Goal: Navigation & Orientation: Find specific page/section

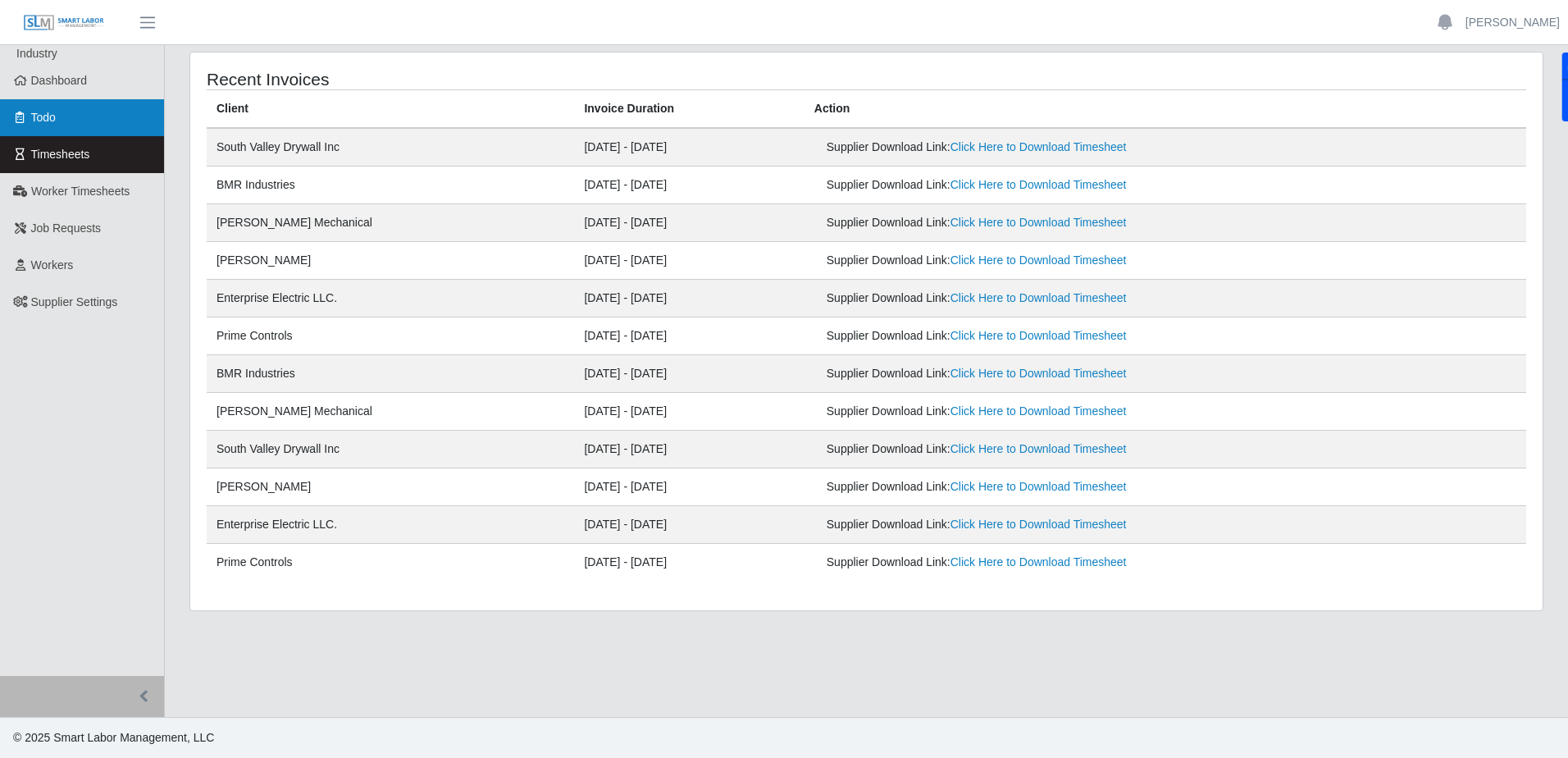
click at [75, 101] on link "Todo" at bounding box center [82, 118] width 164 height 37
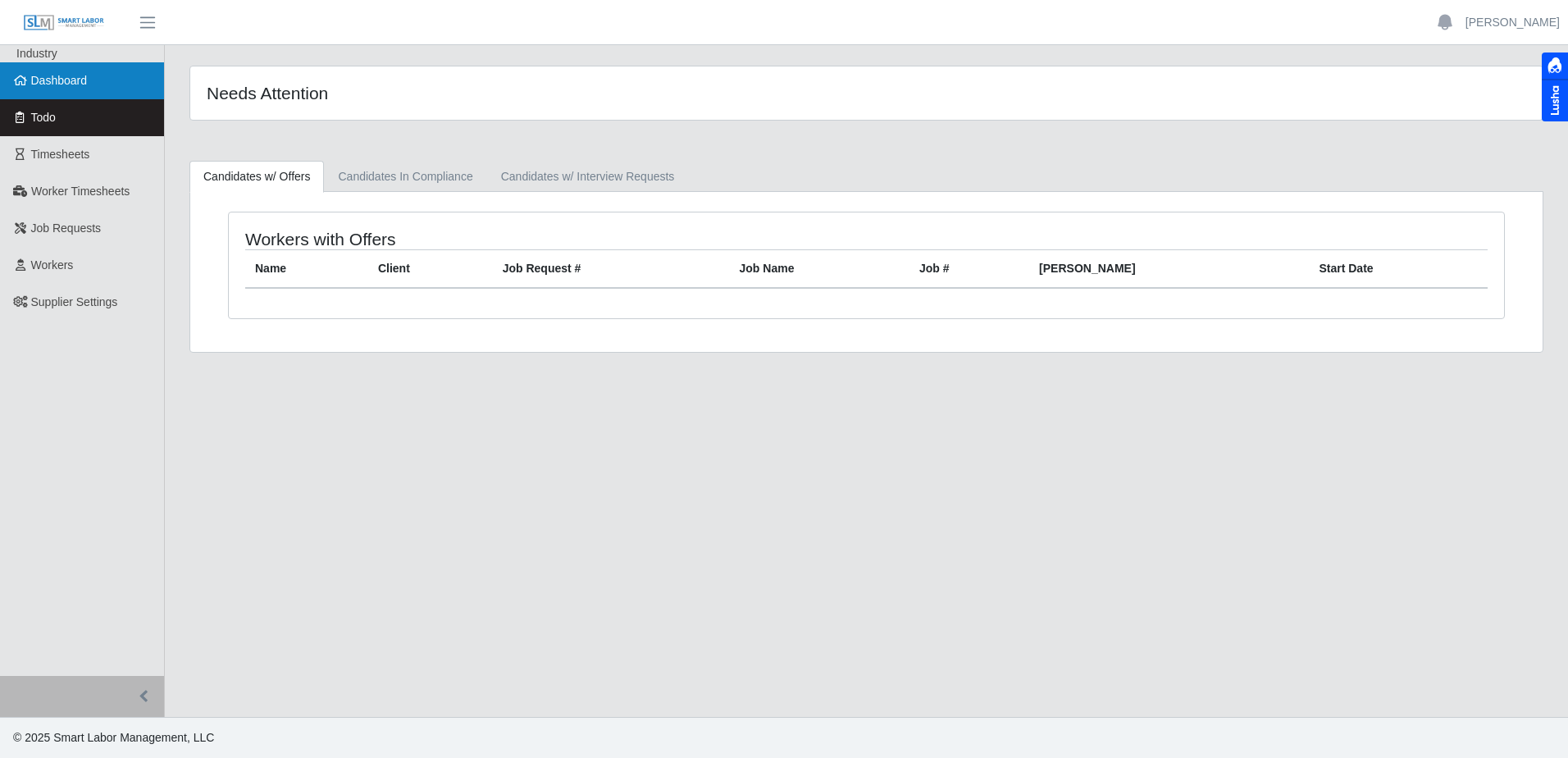
click at [33, 70] on link "Dashboard" at bounding box center [82, 81] width 164 height 37
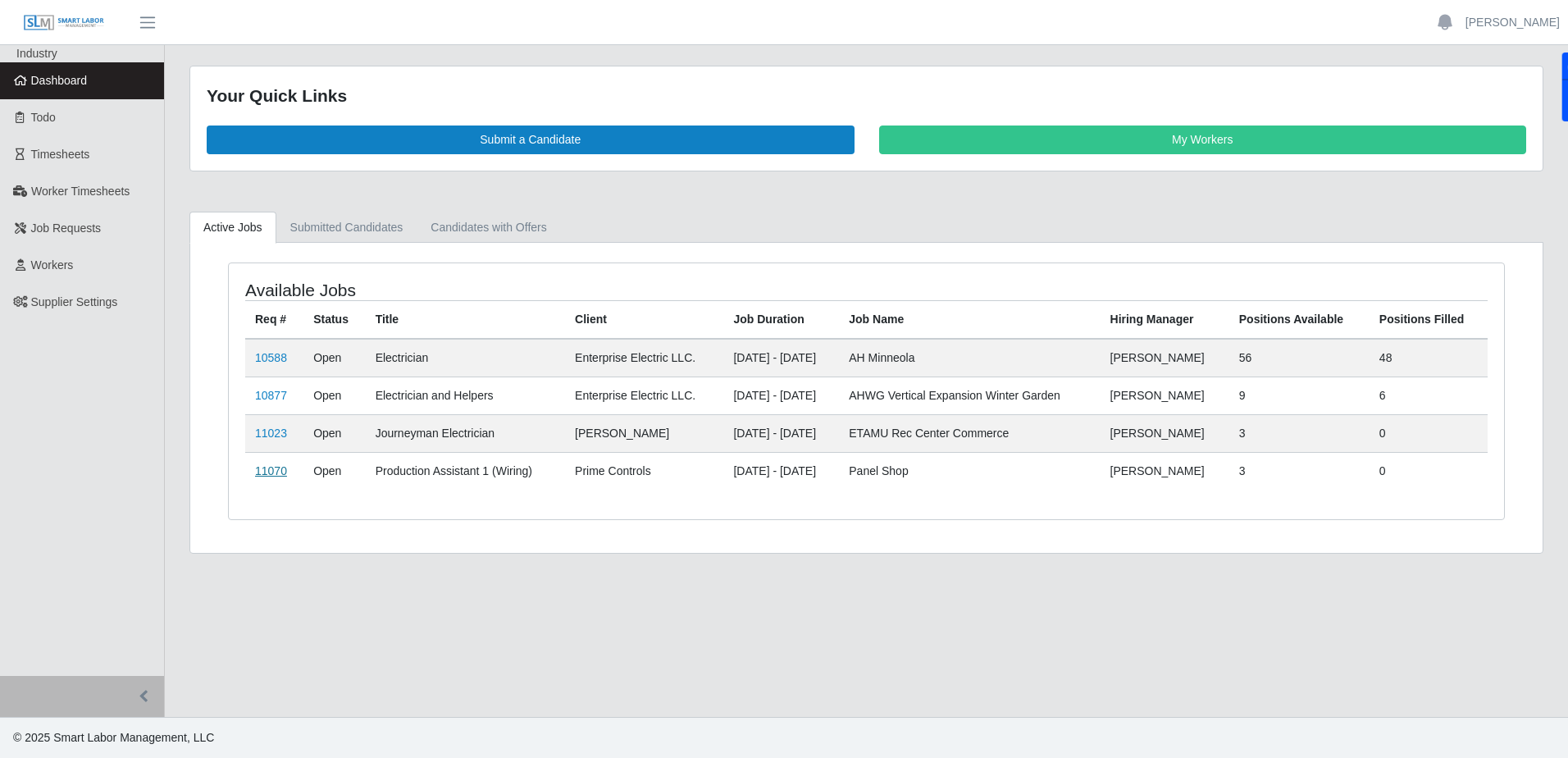
click at [271, 470] on link "11070" at bounding box center [271, 471] width 32 height 13
